Goal: Information Seeking & Learning: Learn about a topic

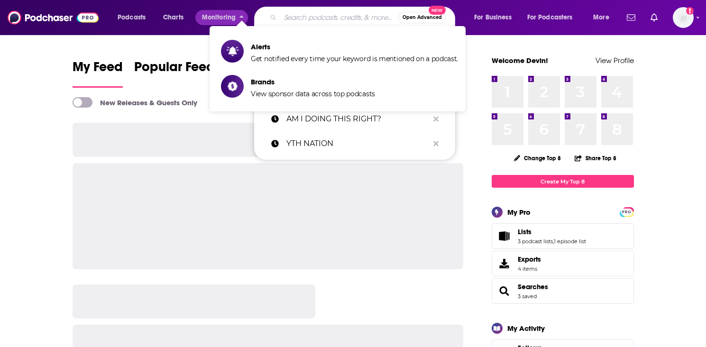
click at [298, 14] on input "Search podcasts, credits, & more..." at bounding box center [339, 17] width 118 height 15
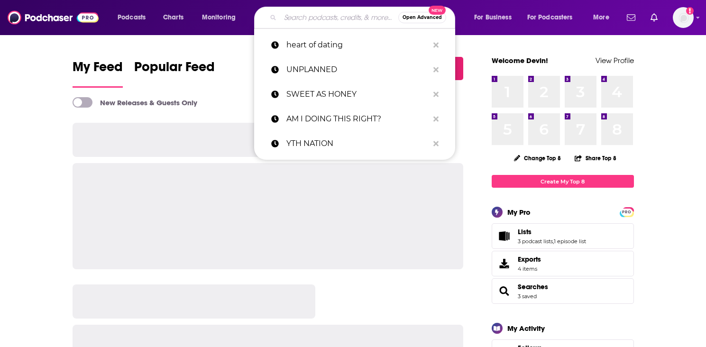
paste input "Fully Booked"
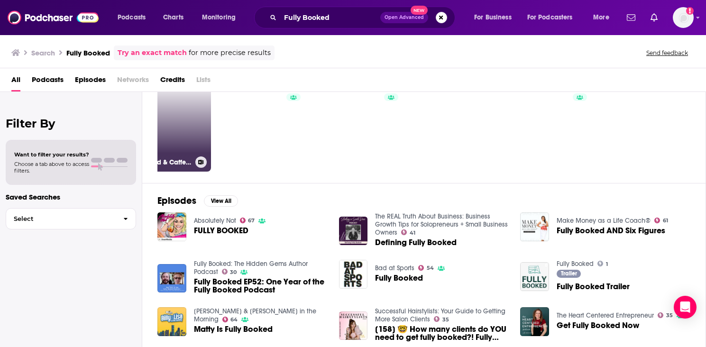
scroll to position [0, 54]
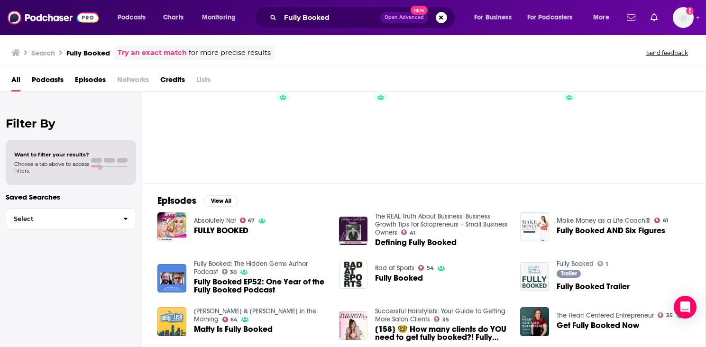
click at [298, 25] on div "Fully Booked Open Advanced New" at bounding box center [354, 18] width 201 height 22
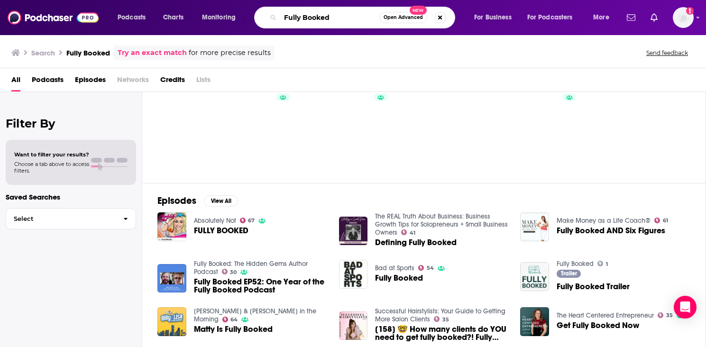
click at [302, 18] on input "Fully Booked" at bounding box center [329, 17] width 99 height 15
paste input "by Kirkus Reviews"
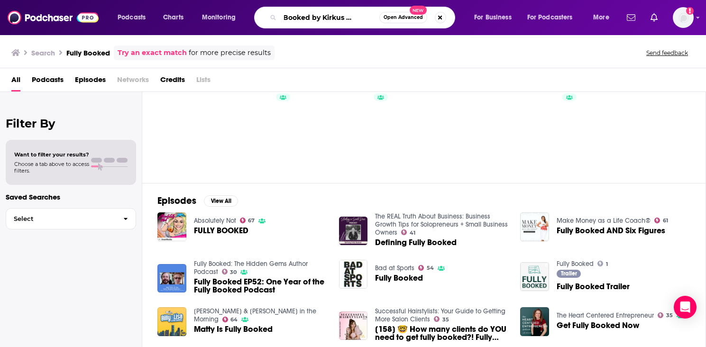
type input "Fully Booked by Kirkus Reviews"
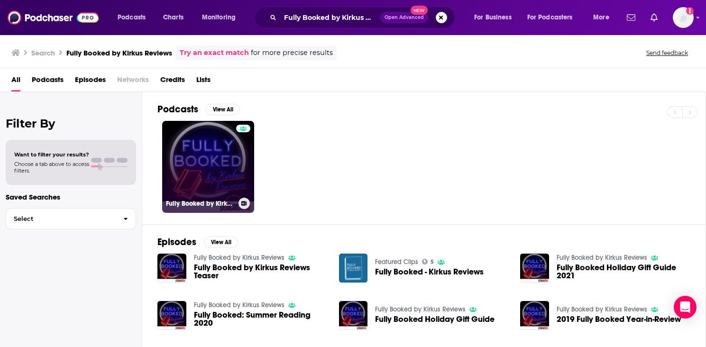
click at [226, 166] on link "Fully Booked by Kirkus Reviews" at bounding box center [208, 167] width 92 height 92
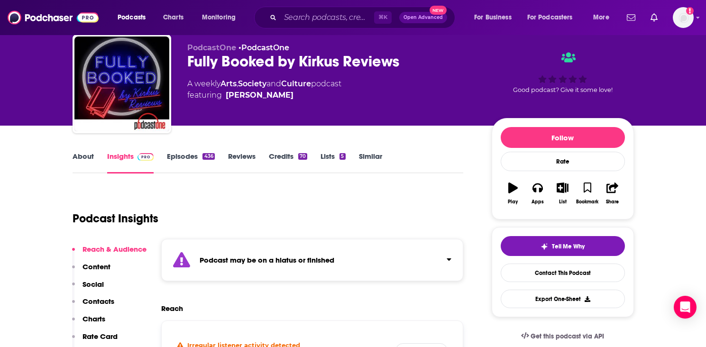
scroll to position [28, 0]
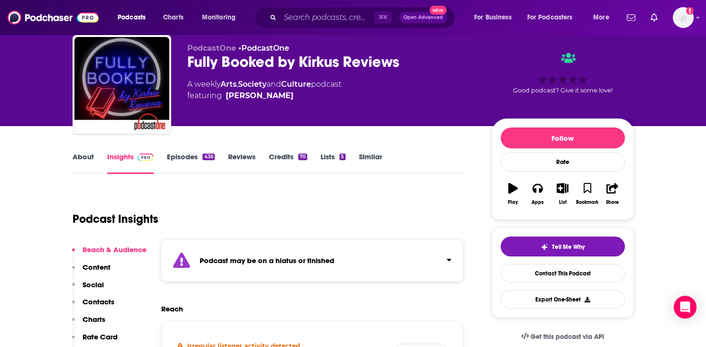
click at [192, 158] on link "Episodes 436" at bounding box center [190, 163] width 47 height 22
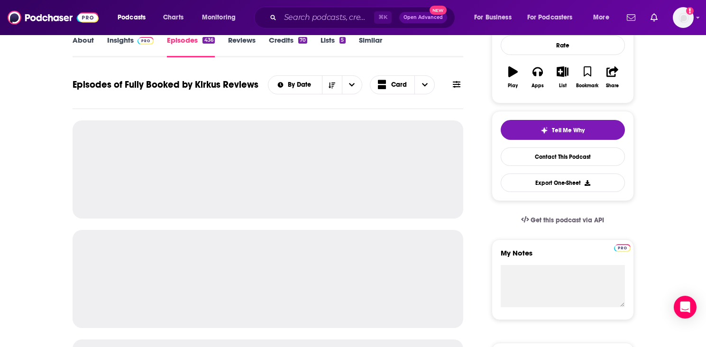
scroll to position [146, 0]
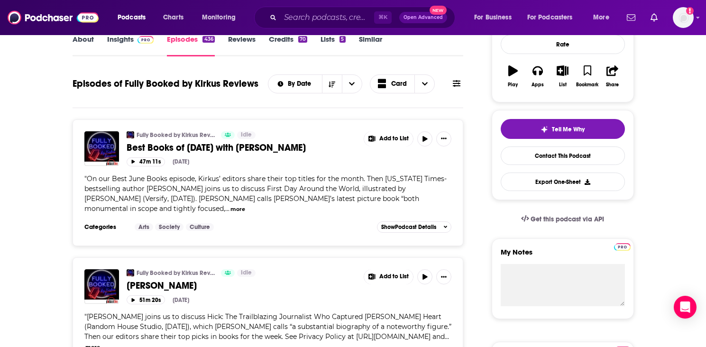
click at [113, 43] on link "Insights" at bounding box center [130, 46] width 47 height 22
